Goal: Transaction & Acquisition: Purchase product/service

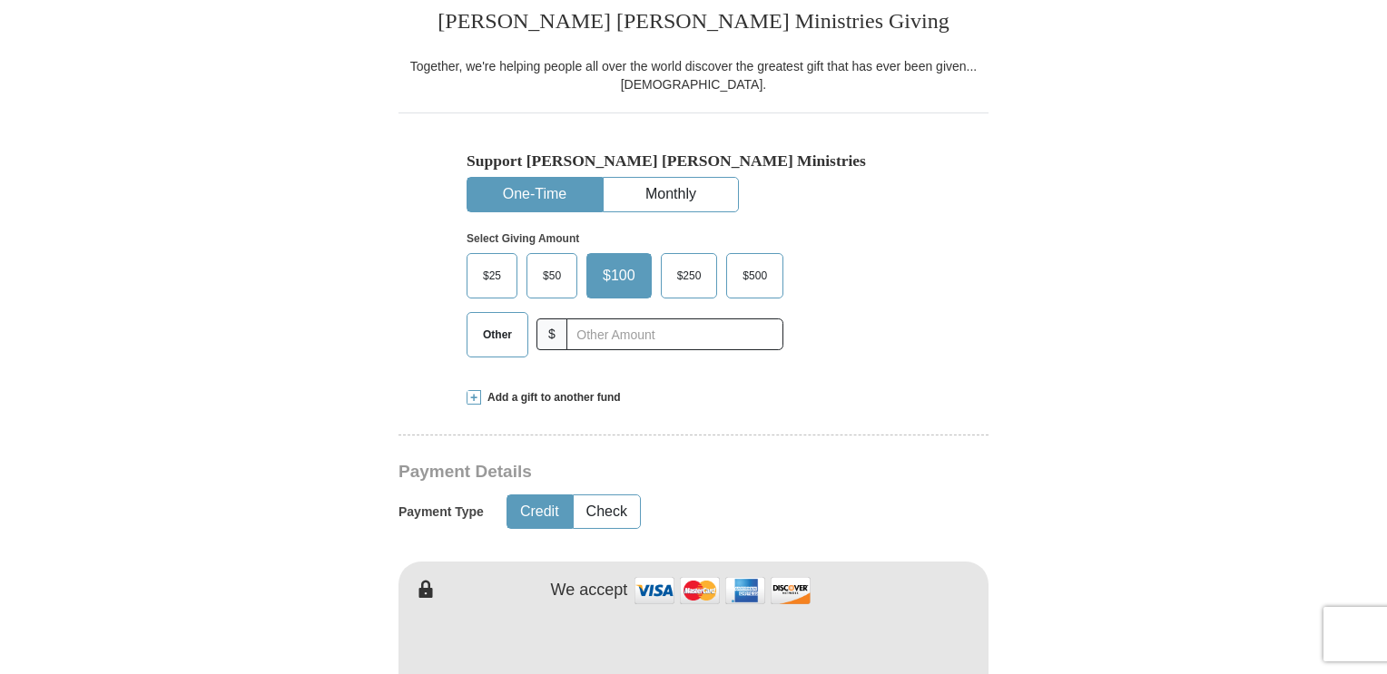
scroll to position [547, 0]
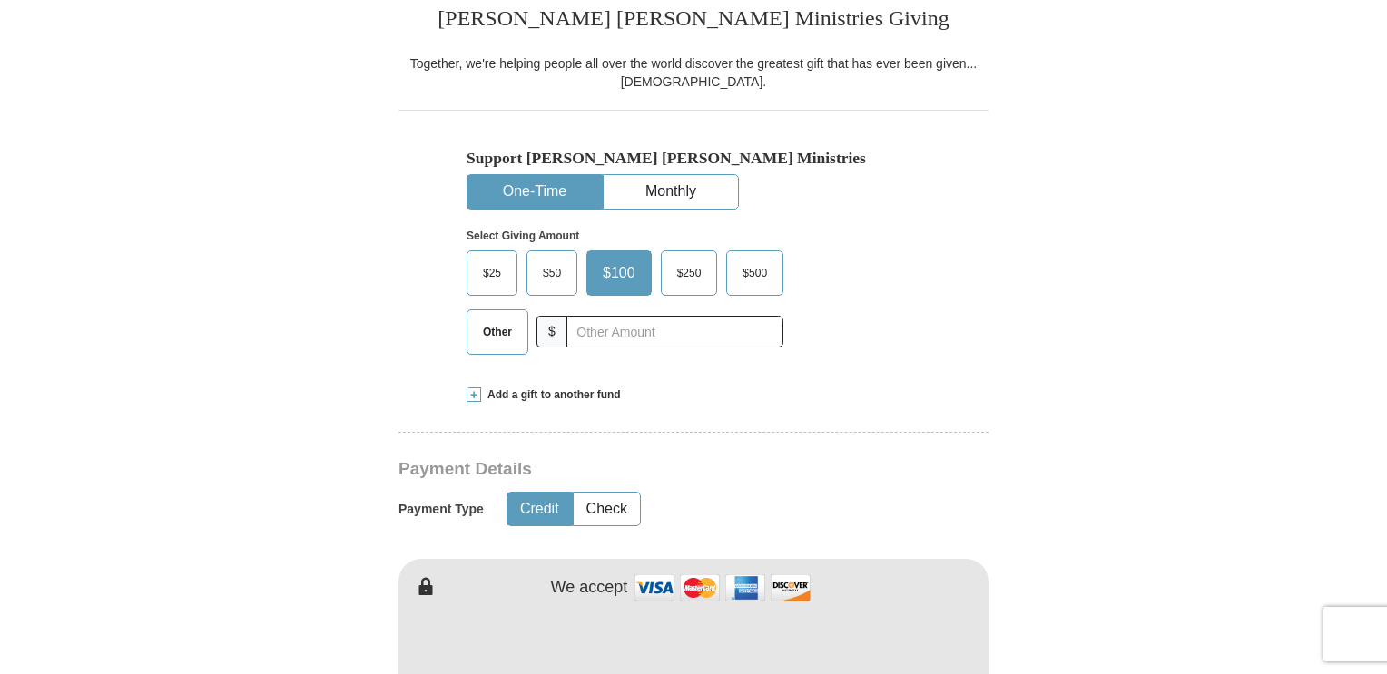
click at [471, 396] on span at bounding box center [474, 395] width 15 height 15
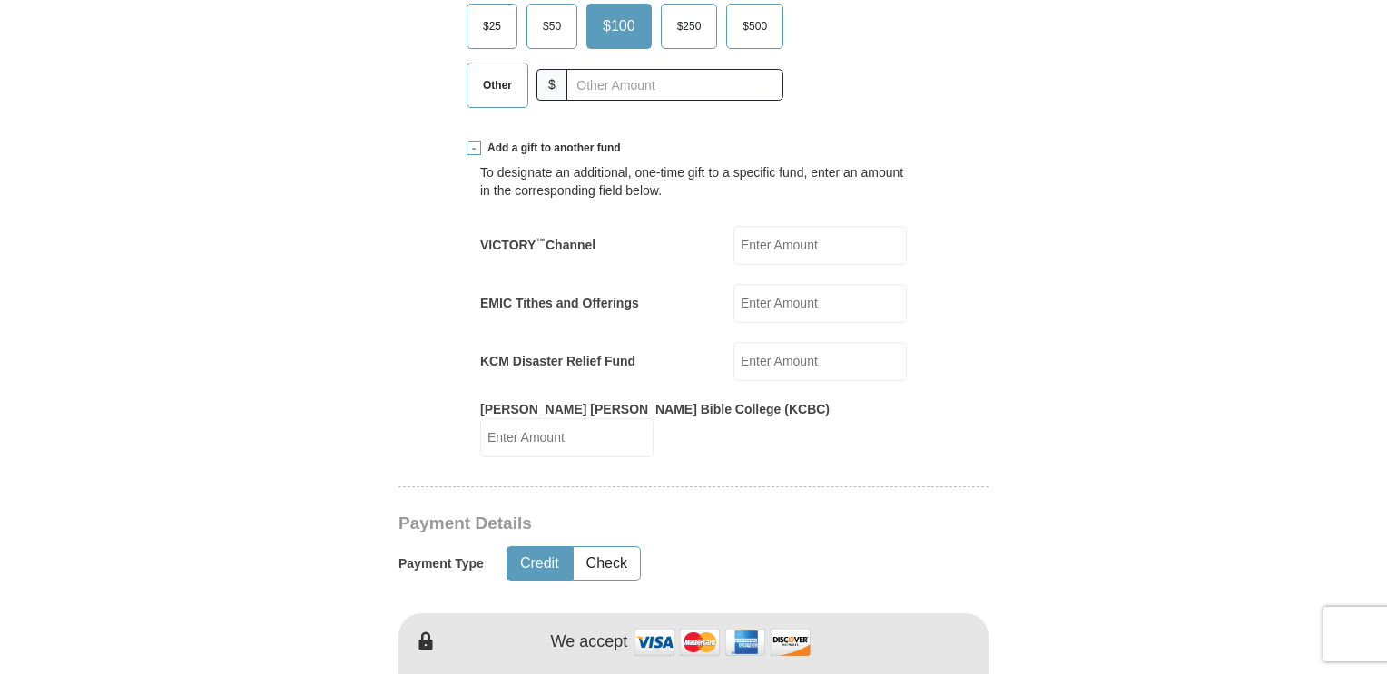
scroll to position [773, 0]
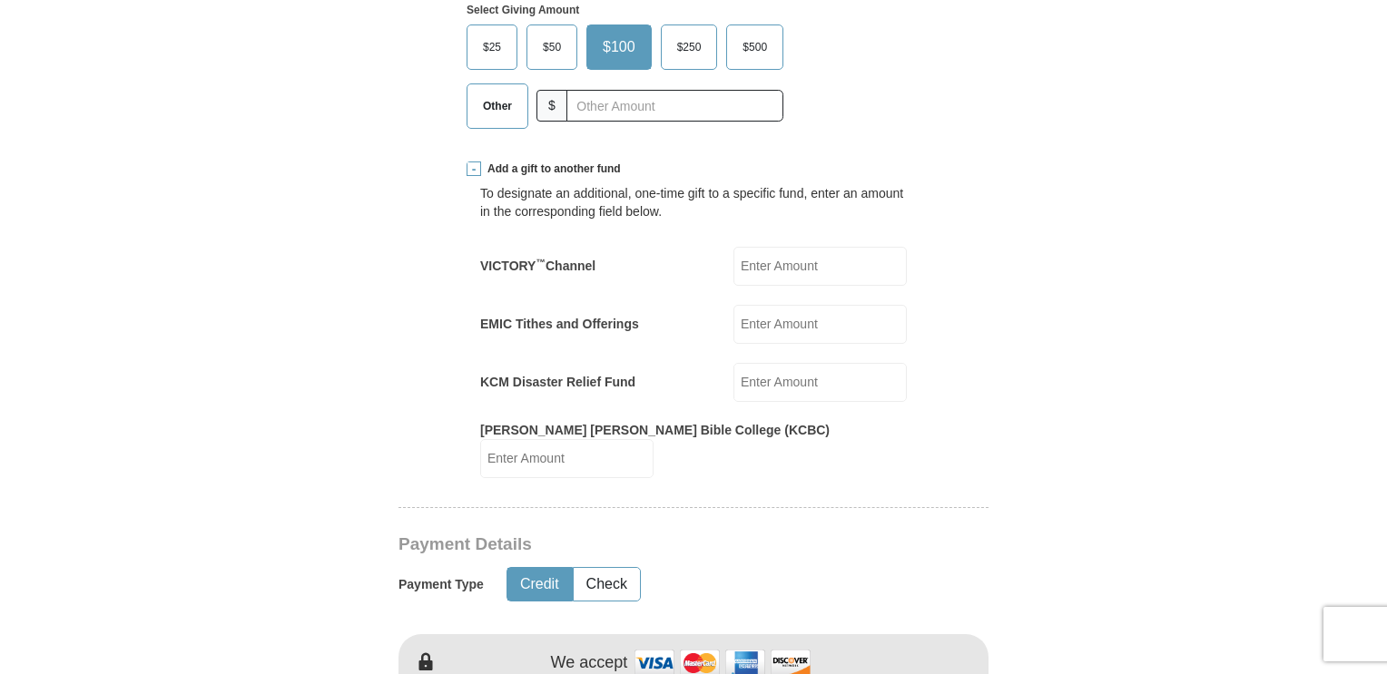
click at [734, 380] on input "KCM Disaster Relief Fund" at bounding box center [819, 382] width 173 height 39
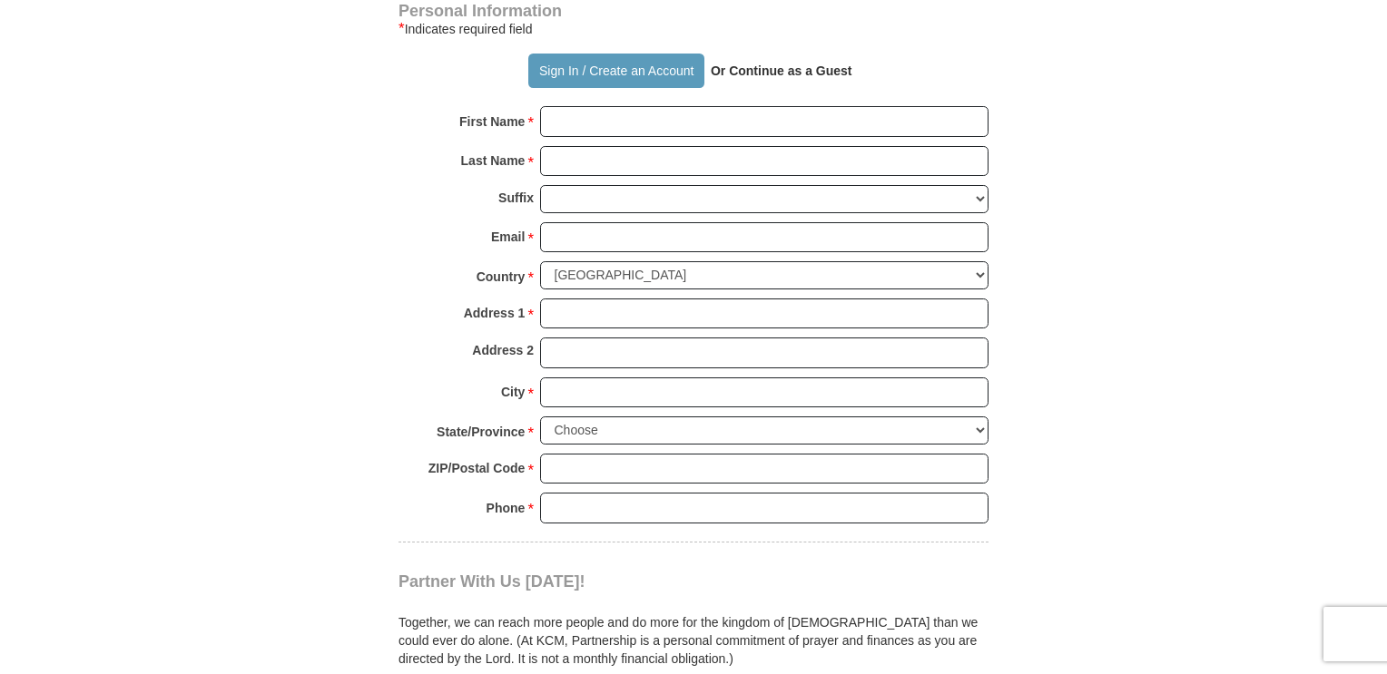
scroll to position [1644, 0]
type input "25"
click at [587, 74] on button "Sign In / Create an Account" at bounding box center [615, 71] width 175 height 34
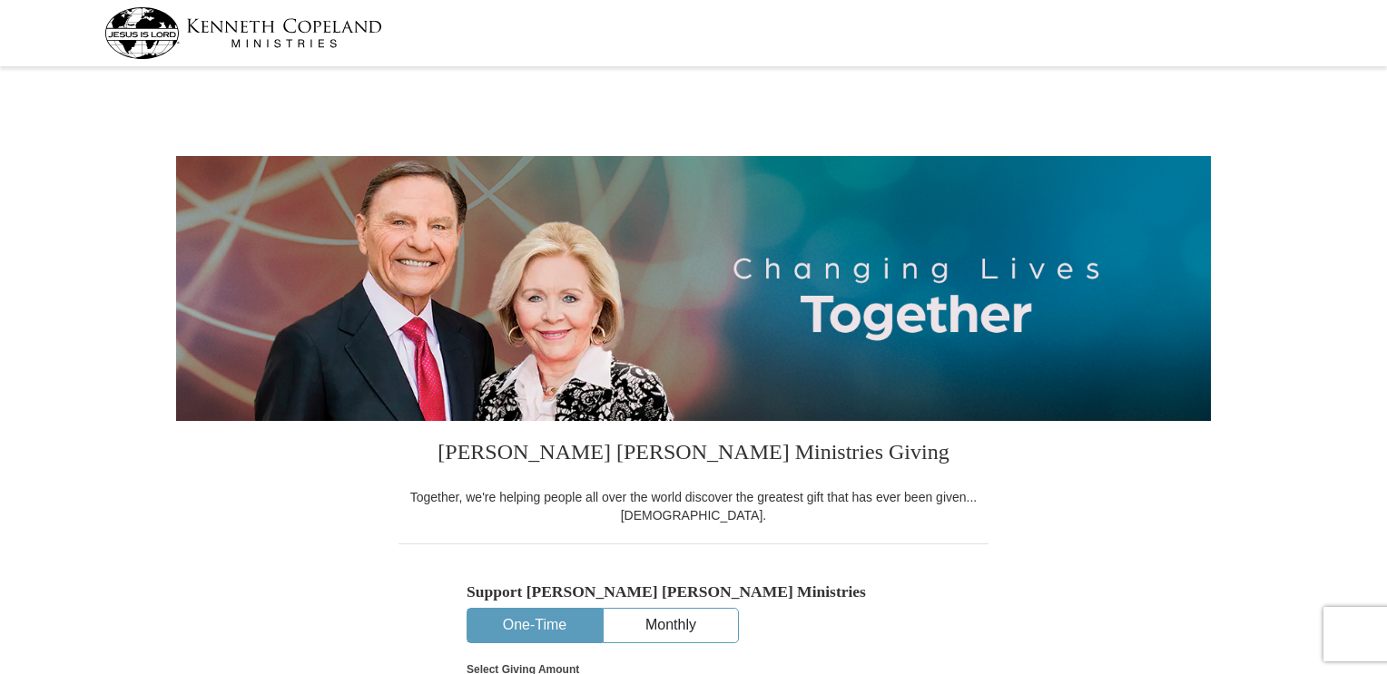
select select "VA"
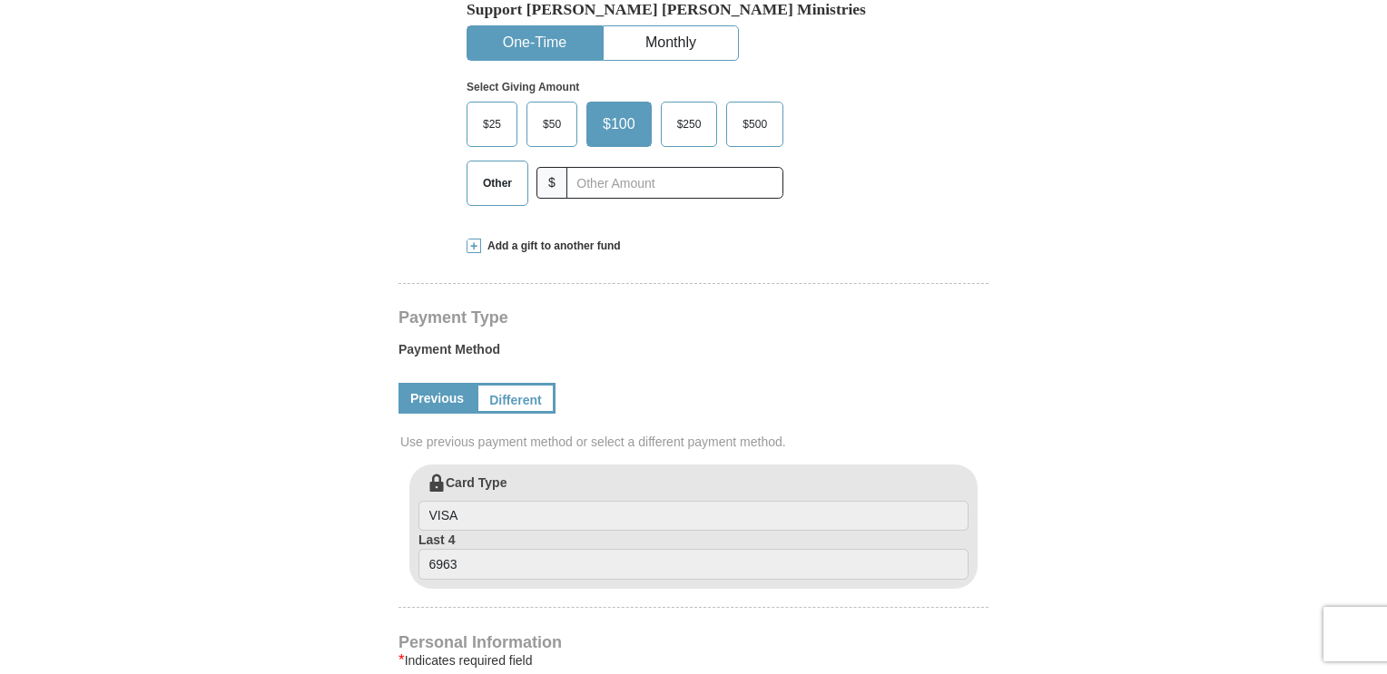
scroll to position [664, 0]
click at [477, 242] on span at bounding box center [474, 244] width 15 height 15
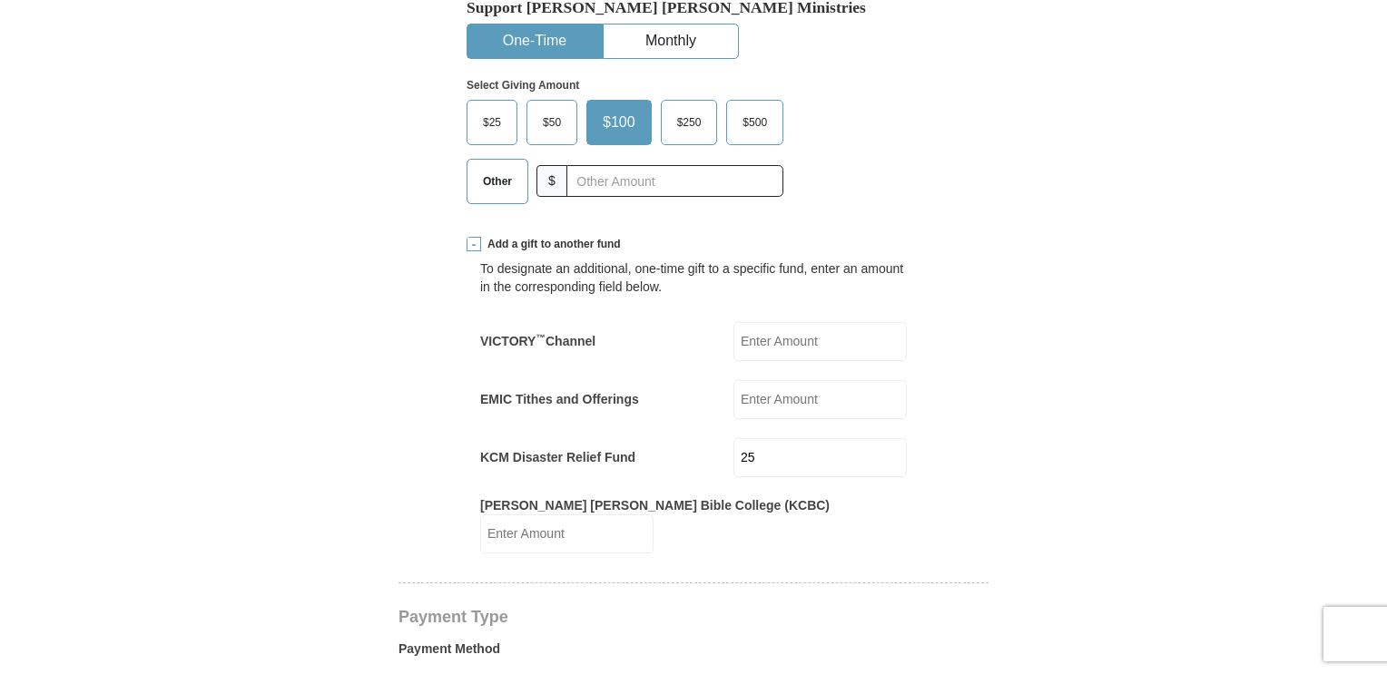
click at [738, 457] on input "25" at bounding box center [819, 457] width 173 height 39
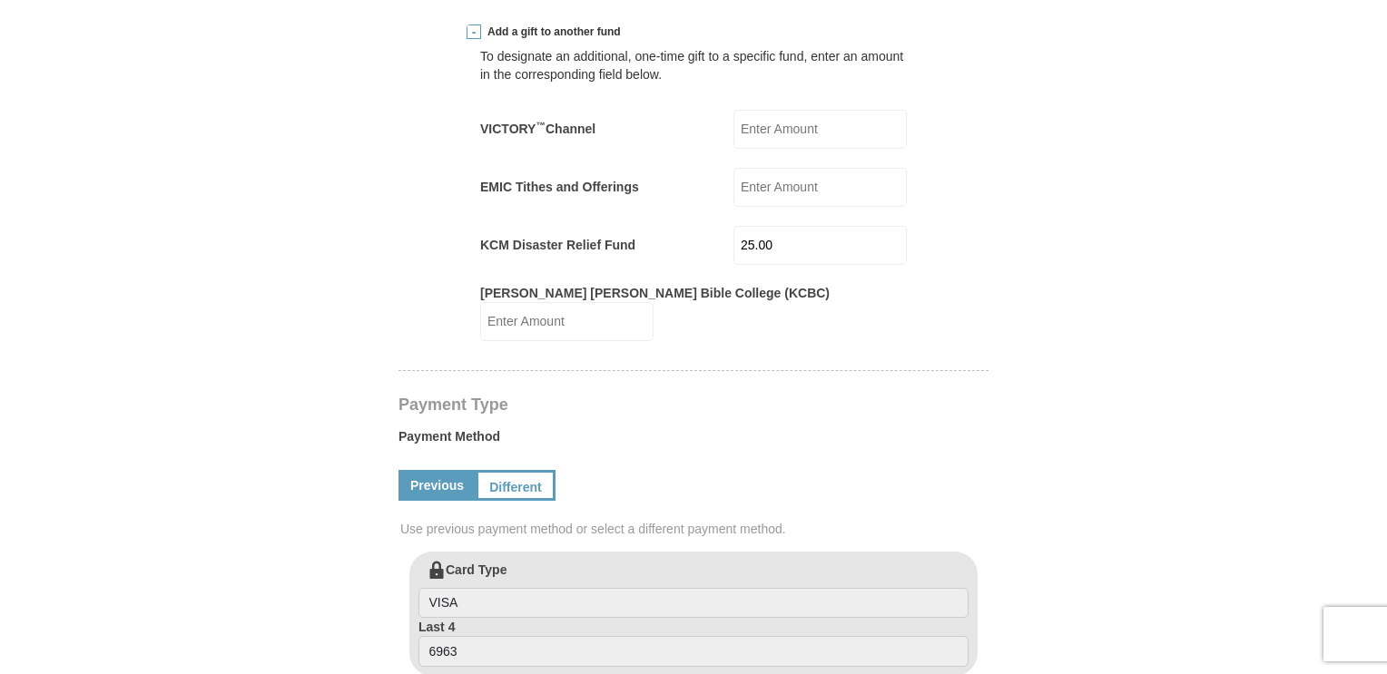
scroll to position [880, 0]
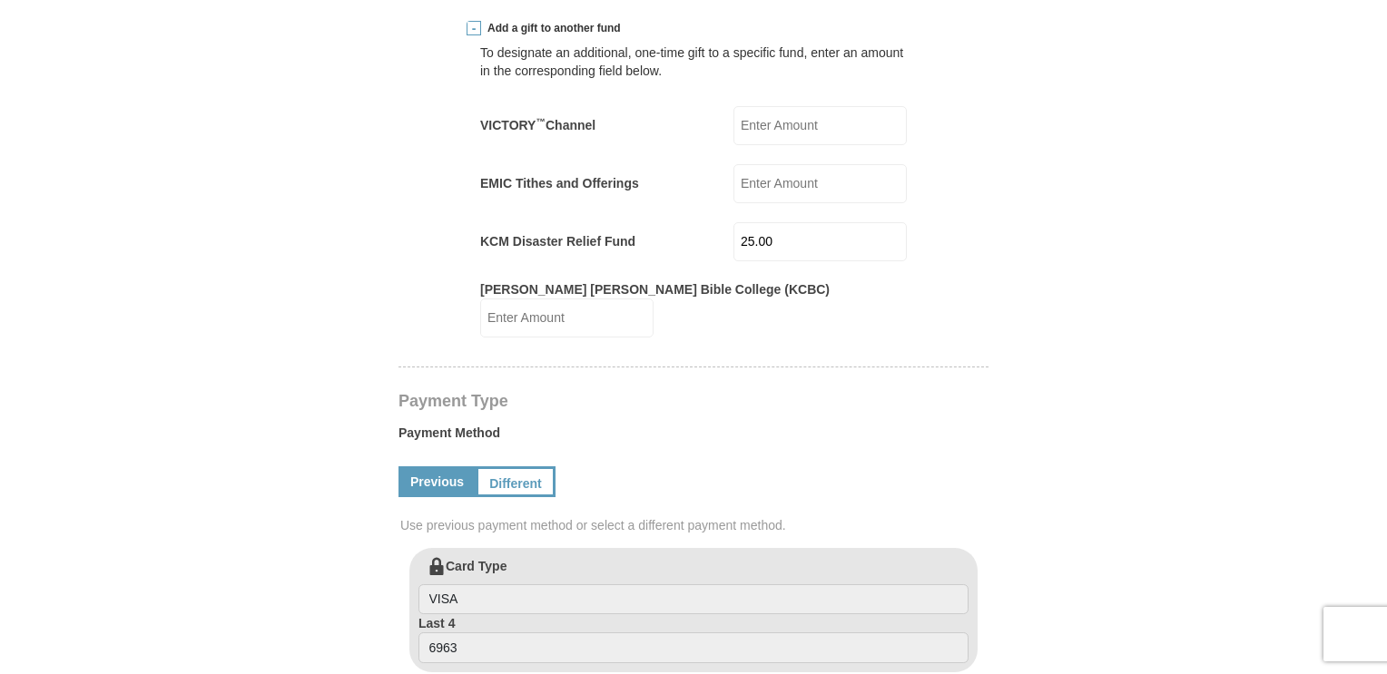
type input "25.00"
click at [598, 318] on input "[PERSON_NAME] [PERSON_NAME] Bible College (KCBC)" at bounding box center [566, 318] width 173 height 39
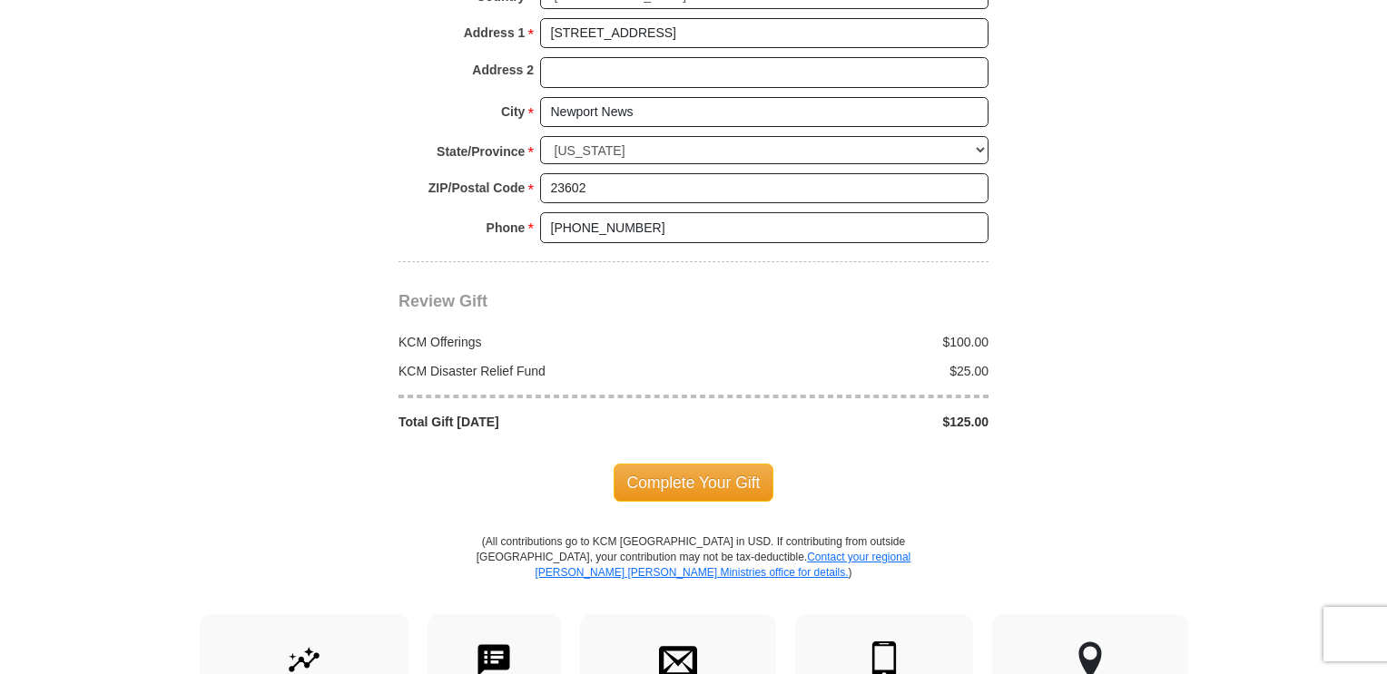
scroll to position [1825, 0]
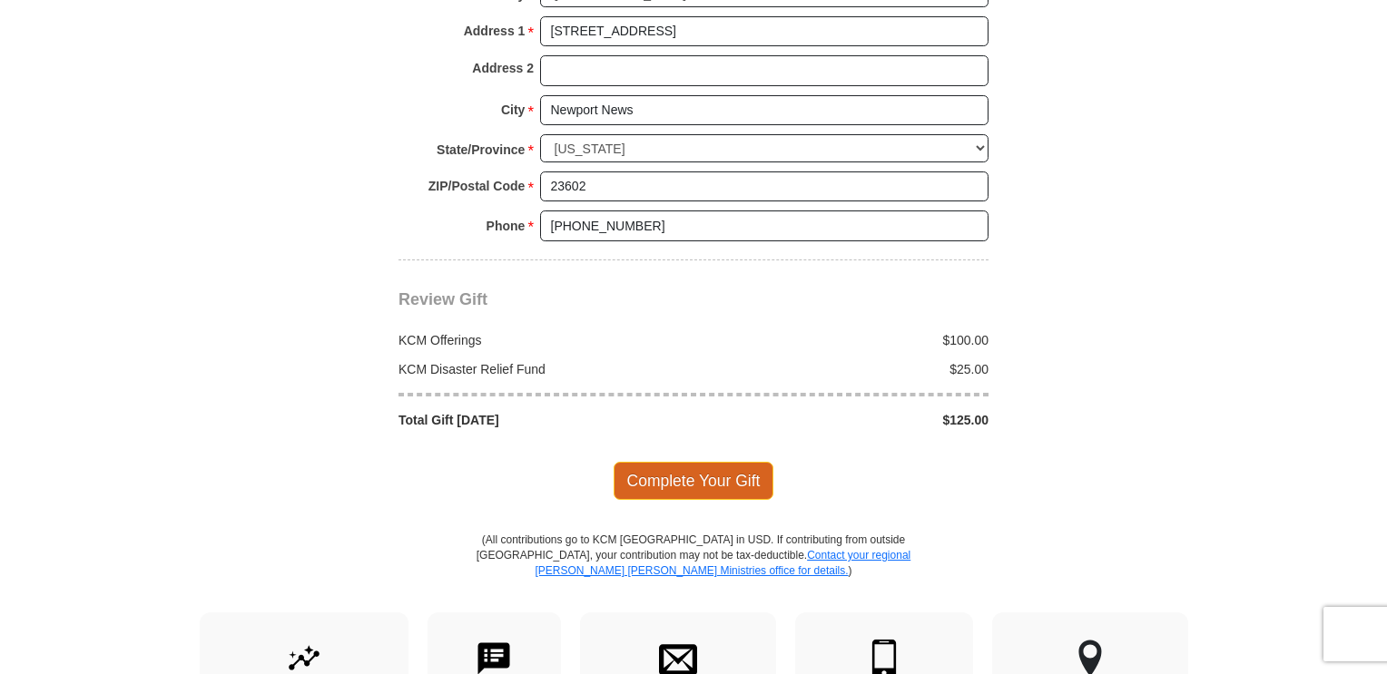
click at [706, 477] on span "Complete Your Gift" at bounding box center [694, 481] width 161 height 38
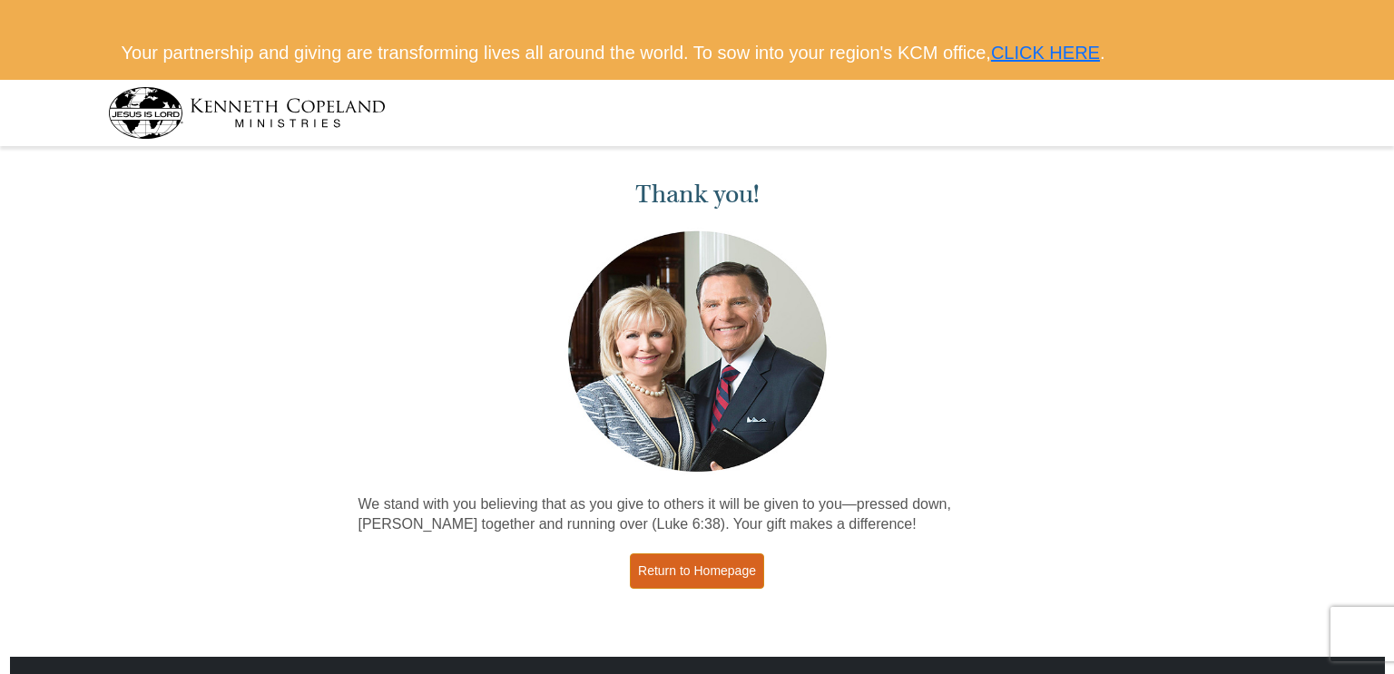
click at [710, 569] on link "Return to Homepage" at bounding box center [697, 571] width 134 height 35
